Goal: Task Accomplishment & Management: Use online tool/utility

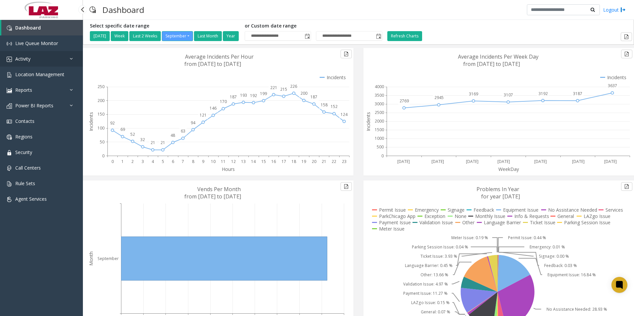
click at [27, 58] on span "Activity" at bounding box center [22, 59] width 15 height 6
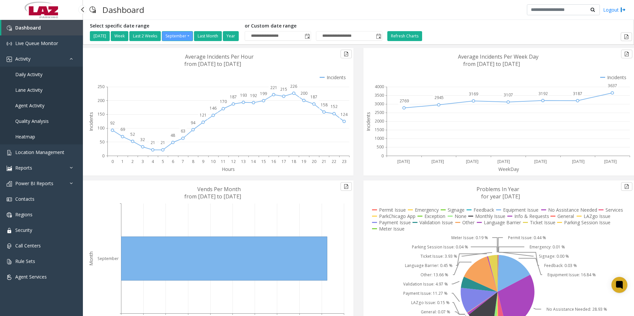
click at [29, 74] on span "Daily Activity" at bounding box center [28, 74] width 27 height 6
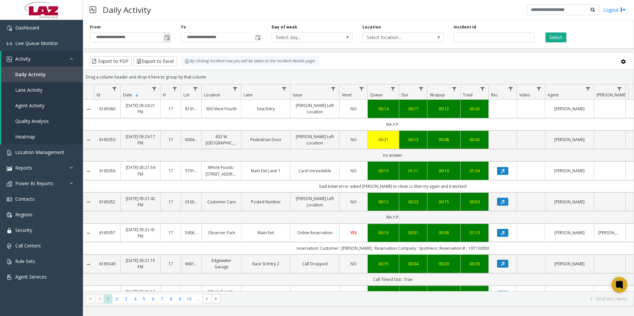
click at [166, 37] on span "Toggle popup" at bounding box center [166, 37] width 5 height 5
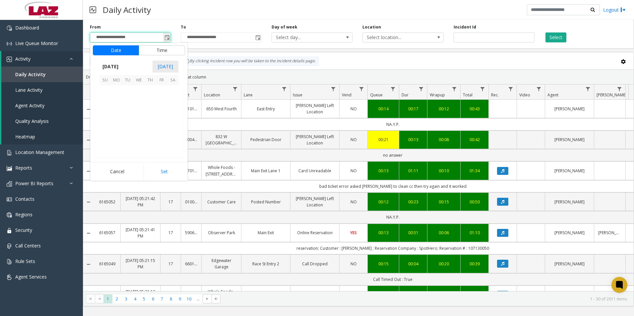
scroll to position [118973, 0]
click at [161, 50] on button "Time" at bounding box center [162, 50] width 46 height 10
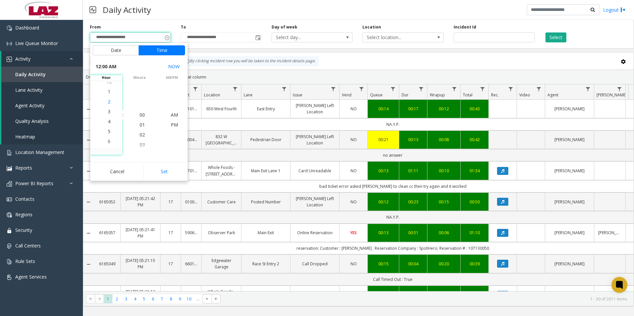
scroll to position [40, 0]
click at [108, 123] on span "5" at bounding box center [109, 125] width 3 height 6
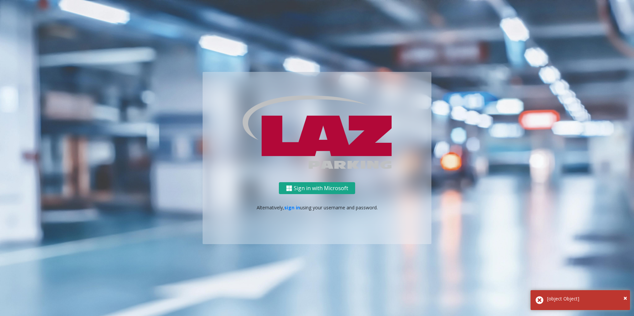
click at [315, 189] on button "Sign in with Microsoft" at bounding box center [317, 188] width 76 height 12
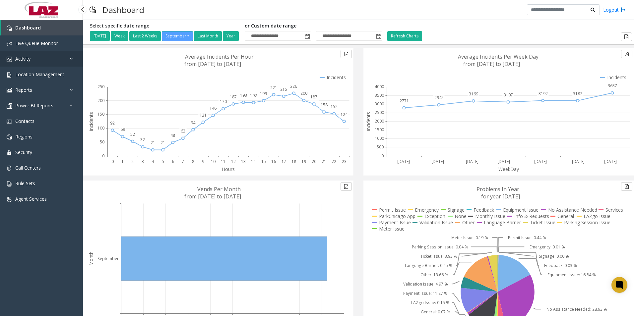
click at [21, 56] on span "Activity" at bounding box center [22, 59] width 15 height 6
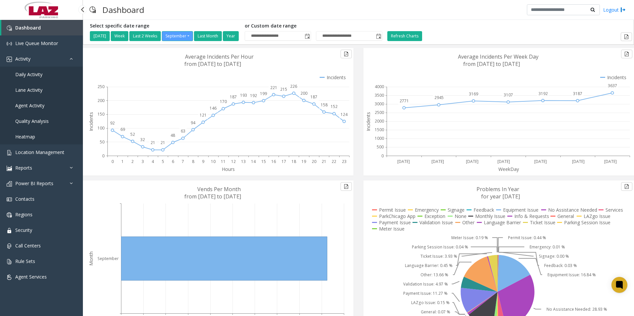
click at [28, 72] on span "Daily Activity" at bounding box center [28, 74] width 27 height 6
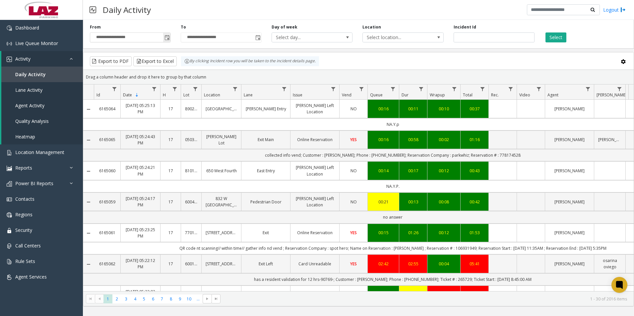
click at [166, 38] on span "Toggle popup" at bounding box center [166, 37] width 5 height 5
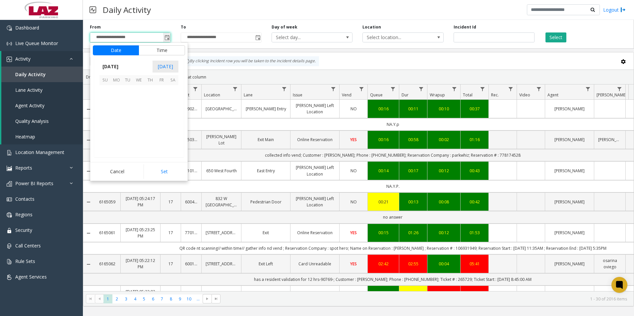
scroll to position [118973, 0]
click at [167, 50] on button "Time" at bounding box center [162, 50] width 46 height 10
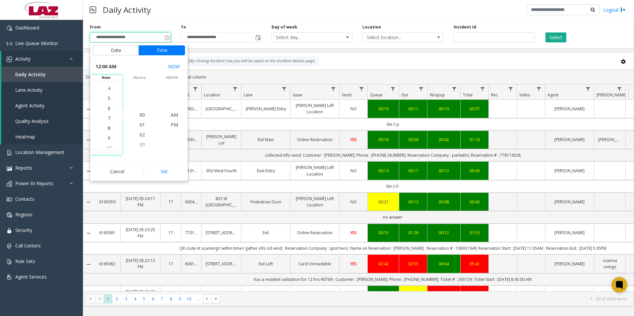
scroll to position [70, 0]
click at [108, 95] on span "5" at bounding box center [109, 95] width 3 height 6
click at [140, 114] on span "25" at bounding box center [142, 115] width 5 height 6
click at [171, 124] on span "PM" at bounding box center [174, 125] width 7 height 6
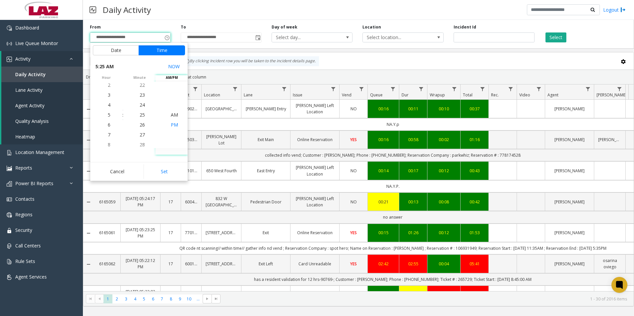
scroll to position [10, 0]
click at [163, 170] on button "Set" at bounding box center [165, 171] width 42 height 15
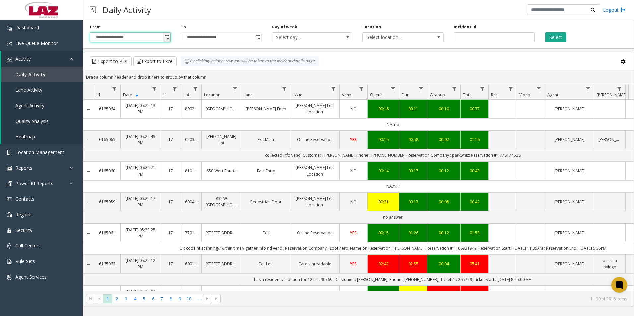
click at [168, 38] on span "Toggle popup" at bounding box center [166, 37] width 5 height 5
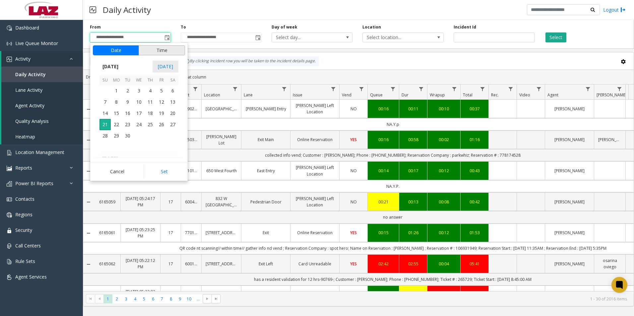
click at [157, 51] on button "Time" at bounding box center [162, 50] width 46 height 10
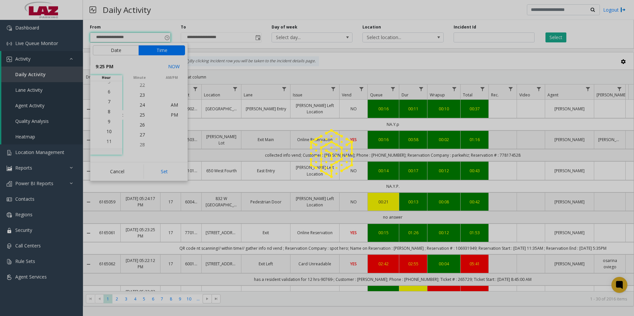
scroll to position [209, 0]
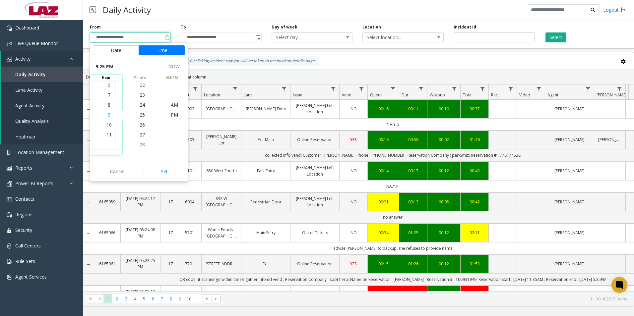
click at [108, 115] on span "9" at bounding box center [109, 115] width 3 height 6
click at [140, 114] on span "00" at bounding box center [142, 115] width 5 height 6
click at [171, 115] on span "PM" at bounding box center [174, 115] width 7 height 6
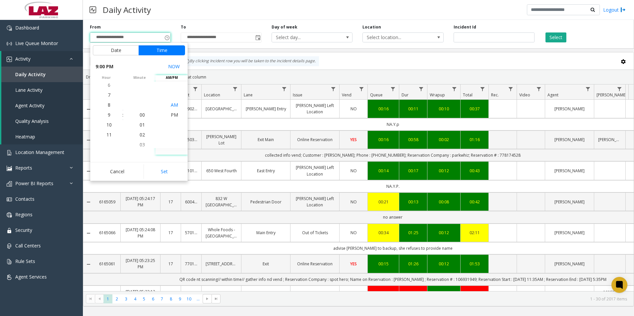
click at [171, 104] on span "AM" at bounding box center [174, 105] width 7 height 6
click at [162, 170] on button "Set" at bounding box center [165, 171] width 42 height 15
type input "**********"
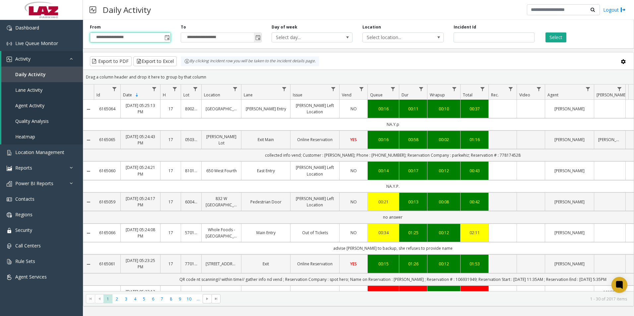
click at [258, 38] on span "Toggle popup" at bounding box center [257, 37] width 5 height 5
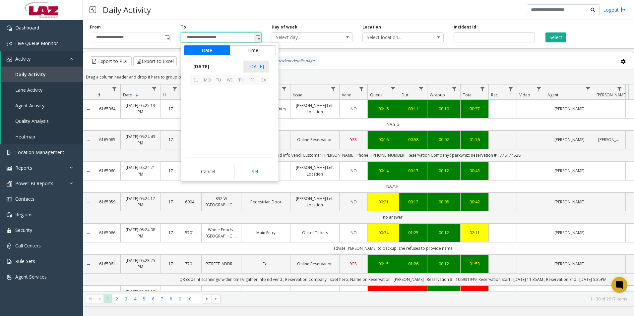
scroll to position [10, 0]
click at [257, 49] on button "Time" at bounding box center [252, 50] width 46 height 10
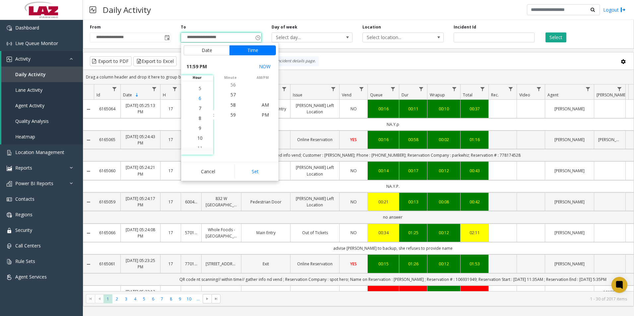
scroll to position [189, 0]
click at [199, 94] on span "5" at bounding box center [200, 95] width 3 height 6
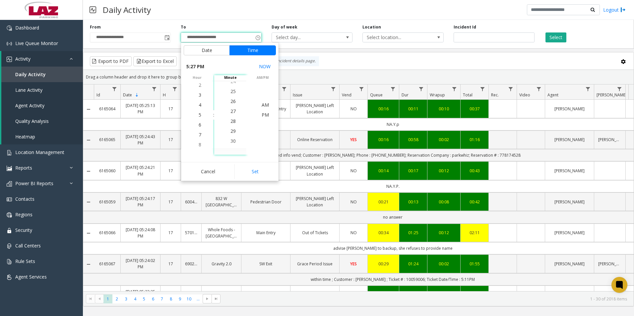
scroll to position [269, 0]
click at [230, 106] on span "26" at bounding box center [232, 105] width 5 height 6
click at [264, 115] on span "PM" at bounding box center [265, 115] width 7 height 6
click at [254, 172] on button "Set" at bounding box center [255, 171] width 42 height 15
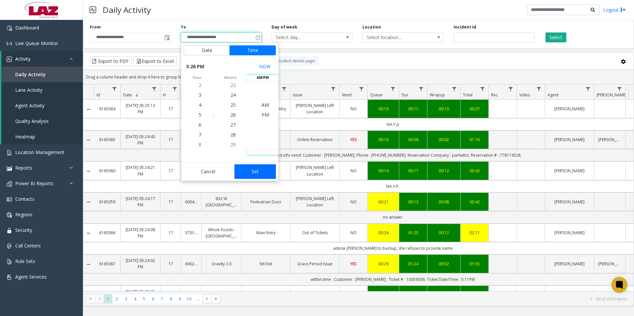
type input "**********"
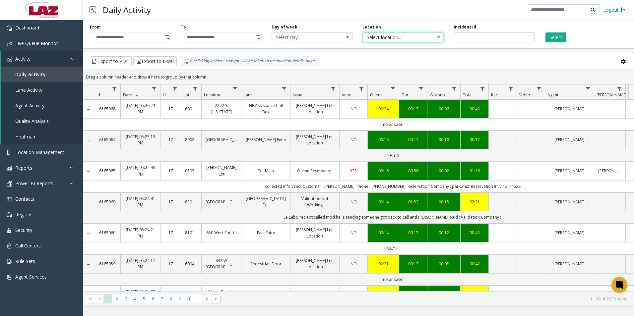
click at [390, 37] on span "Select location..." at bounding box center [395, 37] width 64 height 9
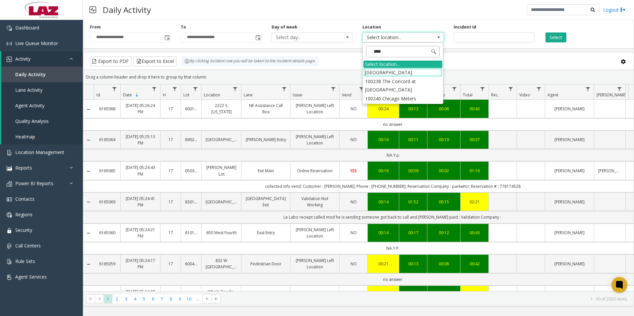
type input "*****"
click at [374, 72] on li "100240 Chicago Meters" at bounding box center [402, 72] width 79 height 9
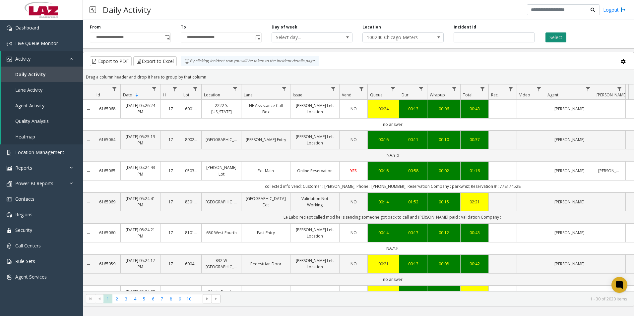
click at [554, 37] on button "Select" at bounding box center [555, 37] width 21 height 10
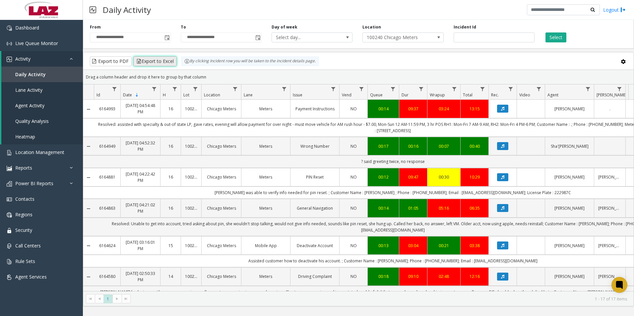
click at [157, 61] on button "Export to Excel" at bounding box center [154, 61] width 43 height 10
